Goal: Information Seeking & Learning: Check status

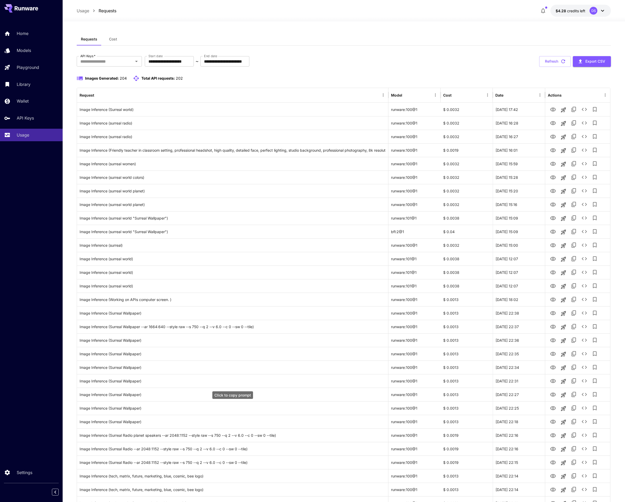
scroll to position [309, 0]
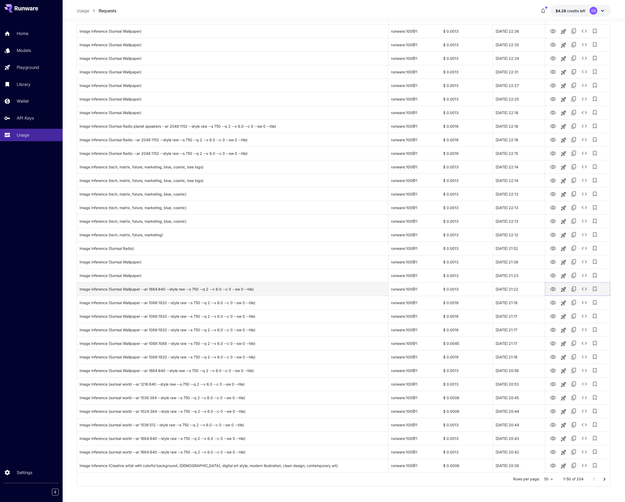
click at [553, 288] on icon "View Image" at bounding box center [553, 289] width 6 height 6
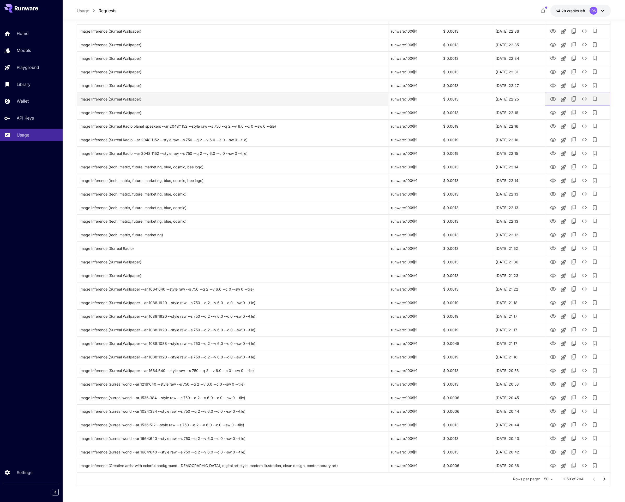
click at [553, 98] on icon "View Image" at bounding box center [553, 99] width 6 height 4
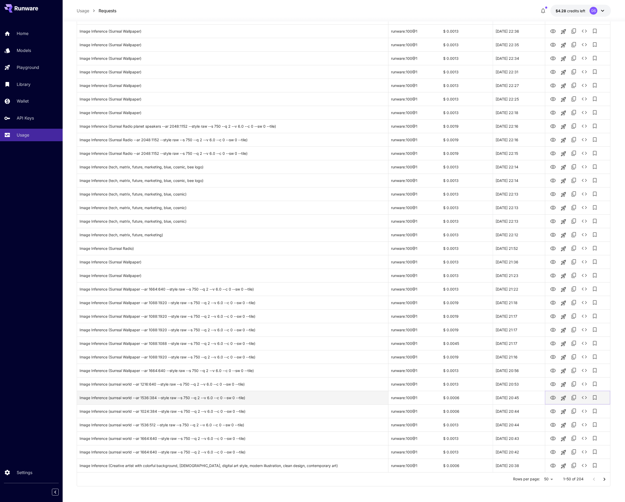
click at [554, 397] on icon "View Image" at bounding box center [553, 398] width 6 height 4
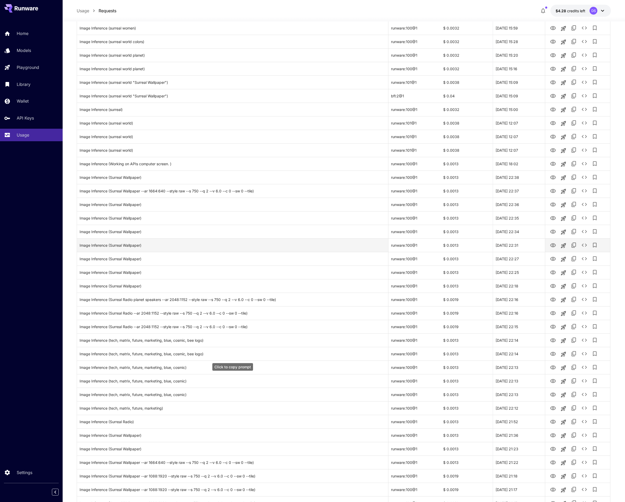
scroll to position [0, 0]
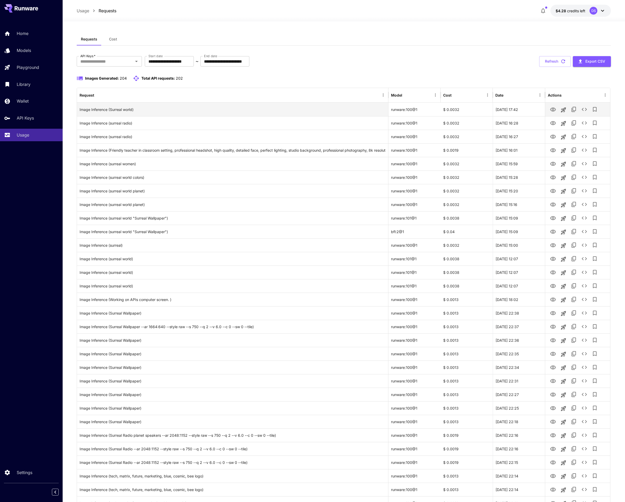
click at [437, 69] on div "**********" at bounding box center [344, 425] width 534 height 739
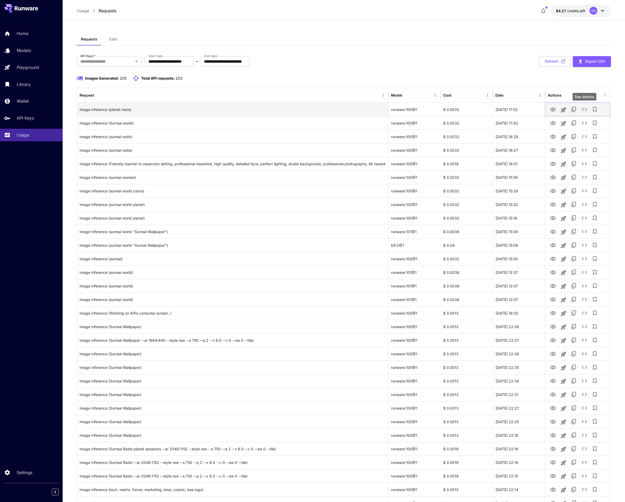
click at [585, 110] on icon "See details" at bounding box center [584, 109] width 6 height 6
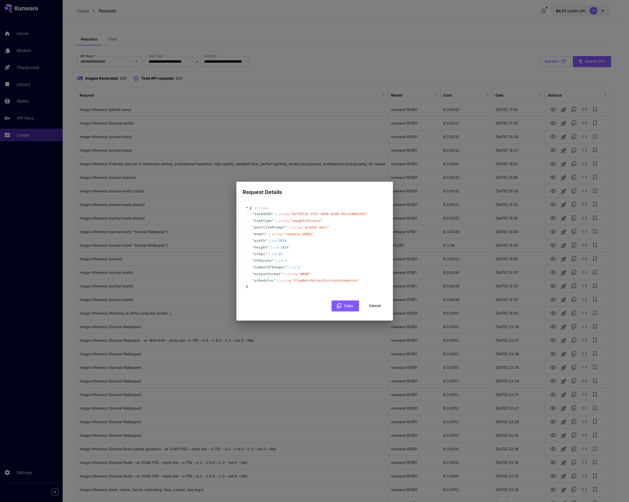
click at [373, 305] on button "Cancel" at bounding box center [374, 305] width 23 height 11
